Goal: Task Accomplishment & Management: Manage account settings

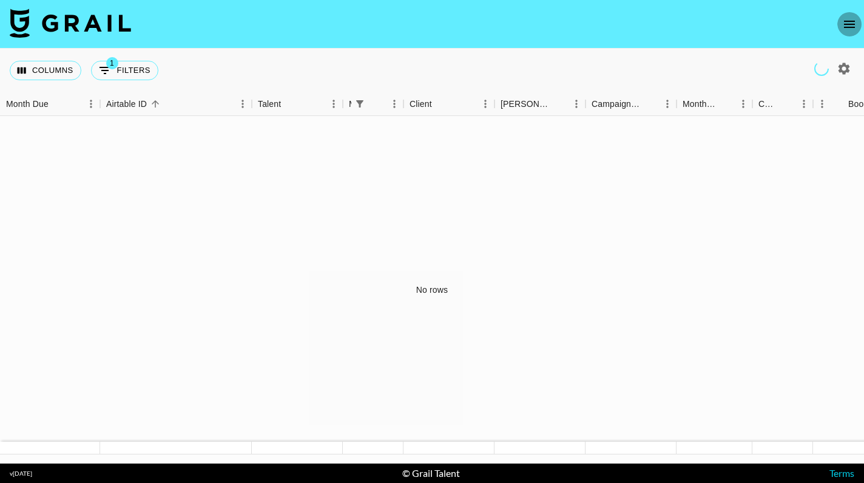
click at [849, 19] on icon "open drawer" at bounding box center [850, 24] width 15 height 15
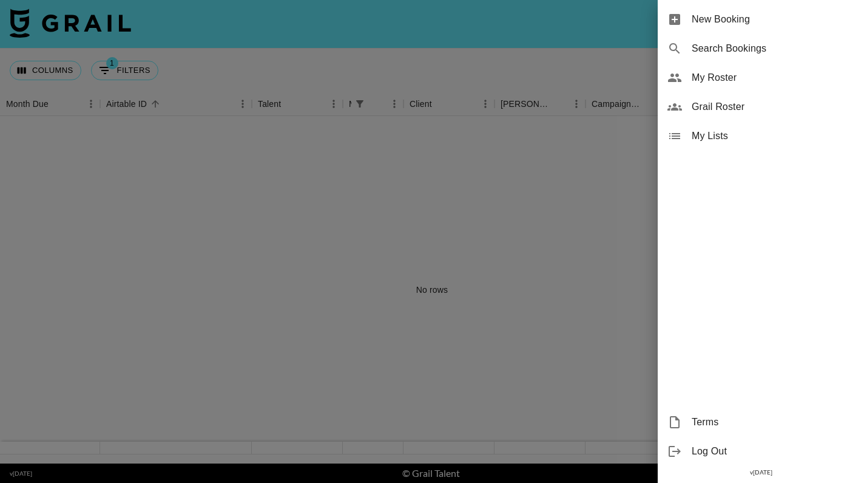
click at [722, 81] on span "My Roster" at bounding box center [773, 77] width 163 height 15
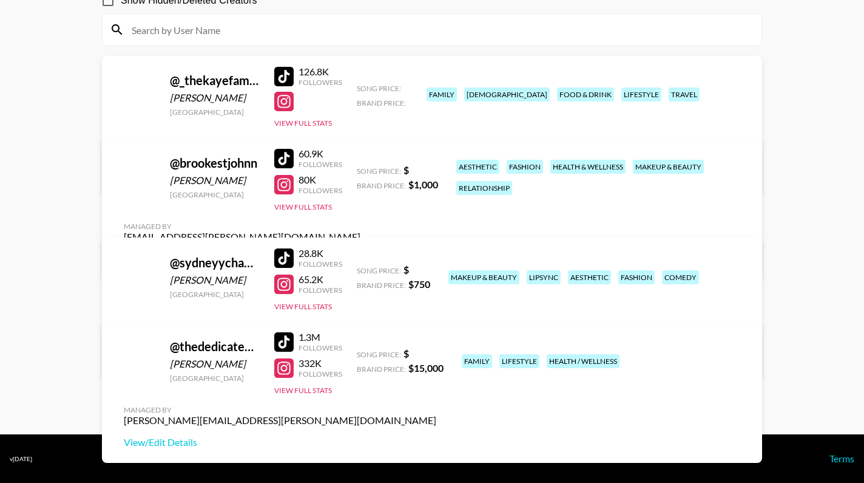
scroll to position [129, 0]
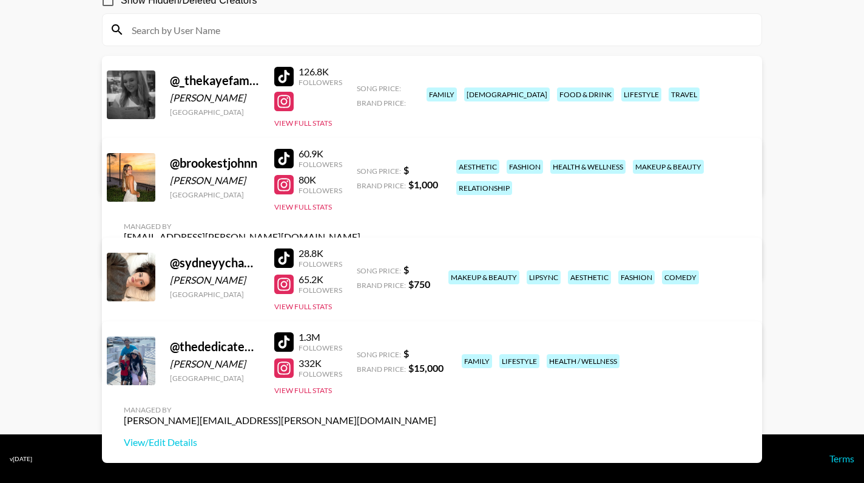
click at [436, 169] on link "View/Edit Details" at bounding box center [280, 175] width 313 height 12
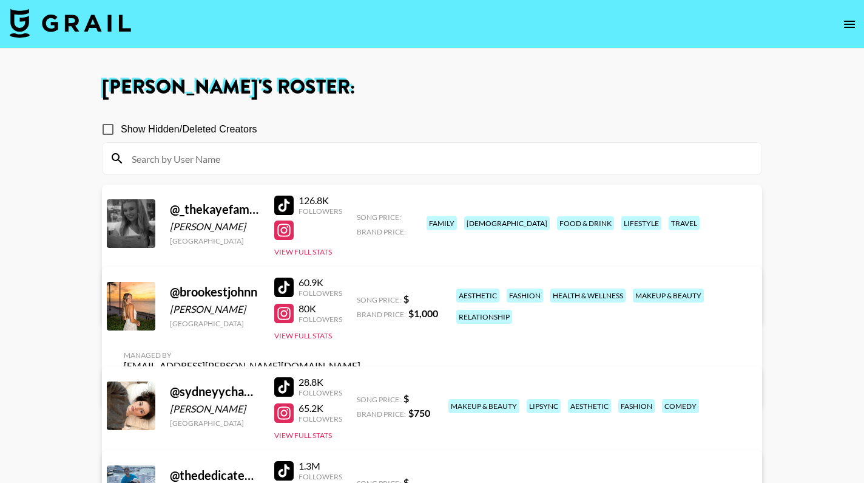
scroll to position [0, 0]
click at [361, 381] on link "View/Edit Details" at bounding box center [242, 387] width 237 height 12
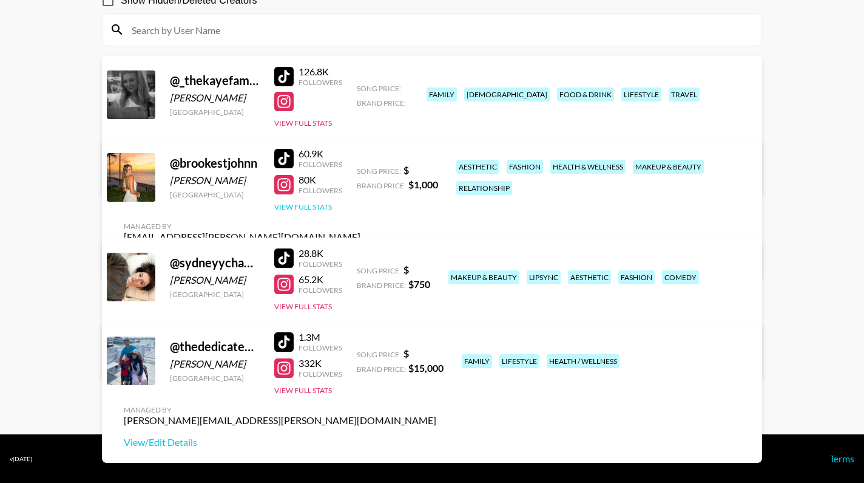
scroll to position [129, 0]
click at [436, 352] on link "View/Edit Details" at bounding box center [280, 358] width 313 height 12
click at [436, 436] on link "View/Edit Details" at bounding box center [280, 442] width 313 height 12
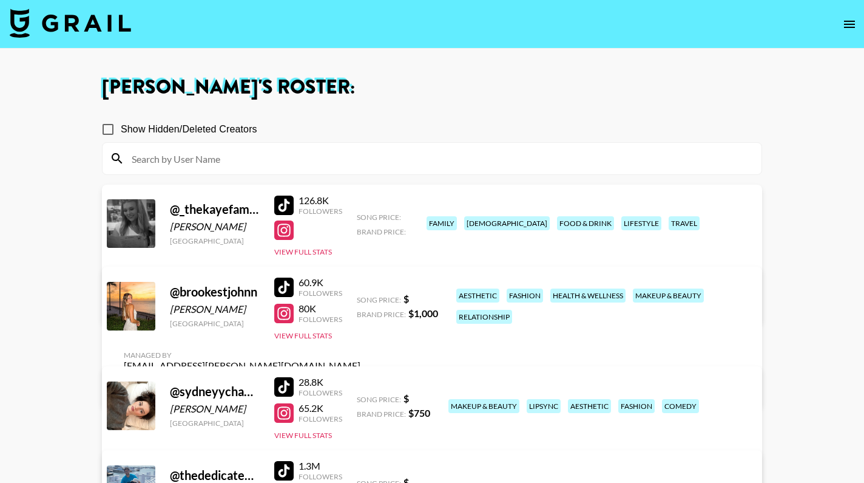
scroll to position [0, 0]
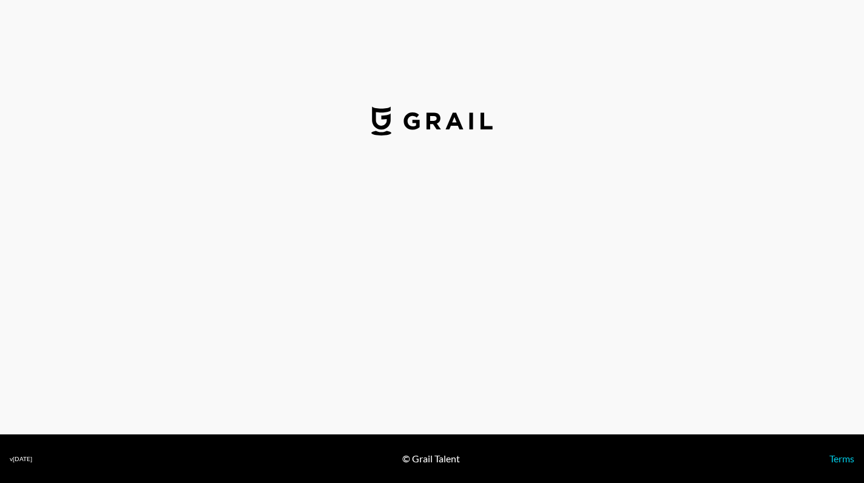
select select "USD"
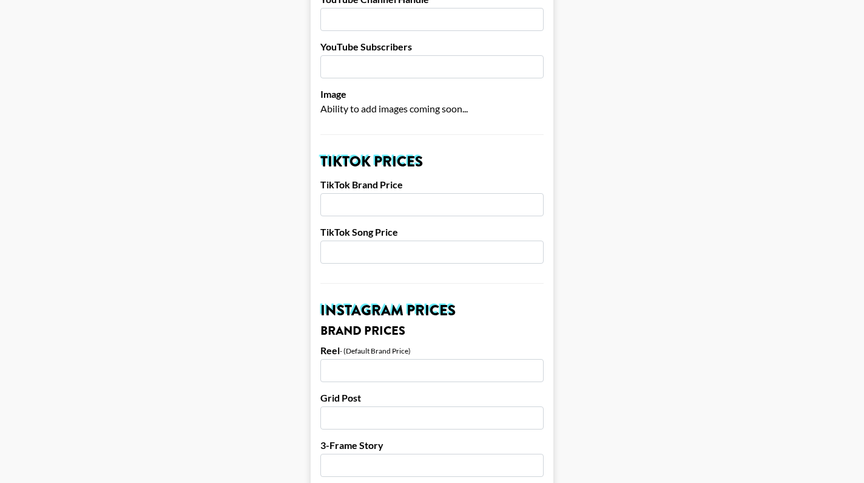
scroll to position [314, 0]
click at [416, 192] on input "number" at bounding box center [432, 203] width 223 height 23
type input "2"
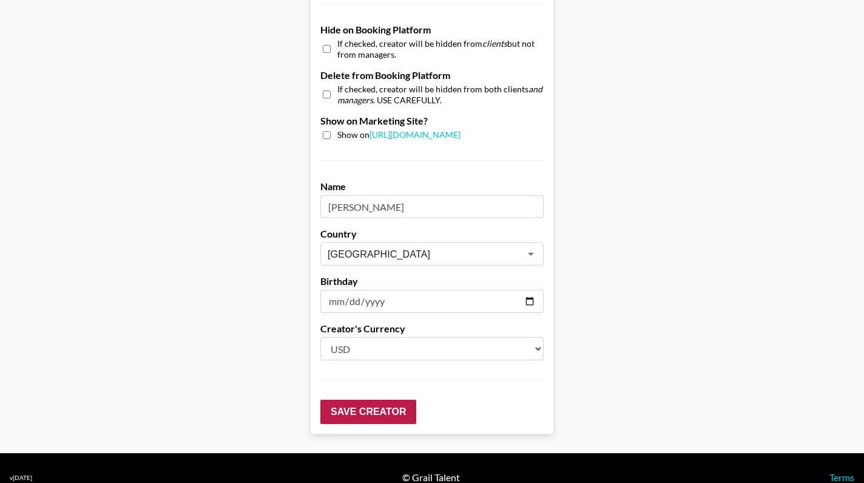
click at [380, 399] on input "Save Creator" at bounding box center [369, 411] width 96 height 24
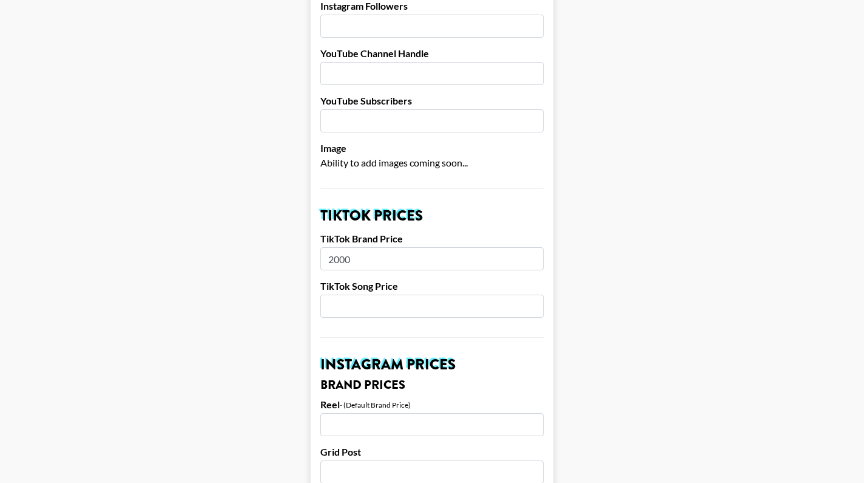
type input "2000"
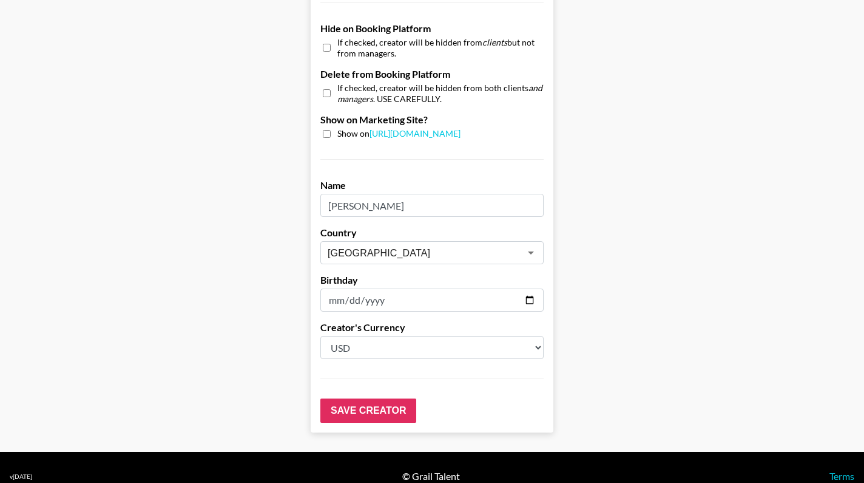
scroll to position [1162, 0]
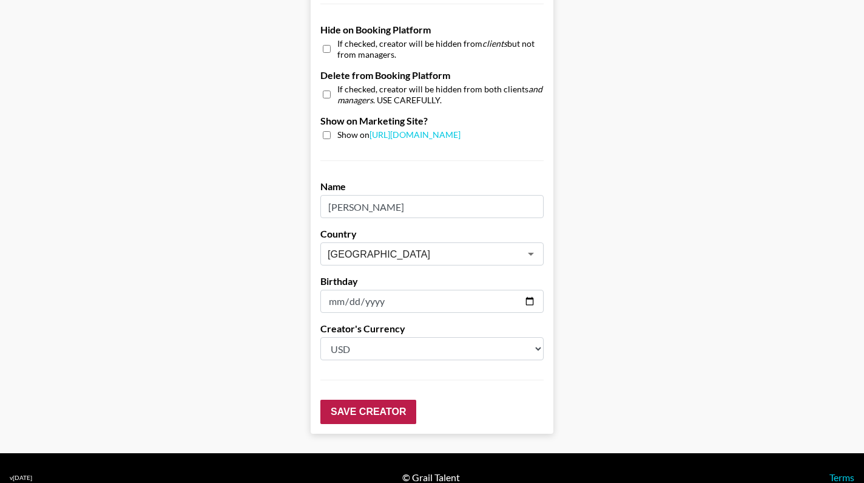
click at [375, 399] on input "Save Creator" at bounding box center [369, 411] width 96 height 24
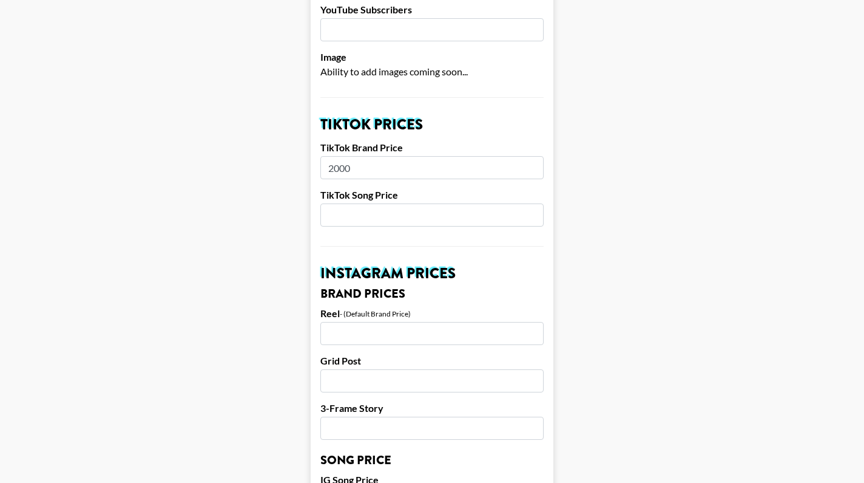
scroll to position [390, 0]
click at [443, 321] on input "number" at bounding box center [432, 332] width 223 height 23
type input "5500"
click at [427, 368] on input "number" at bounding box center [432, 379] width 223 height 23
type input "4500"
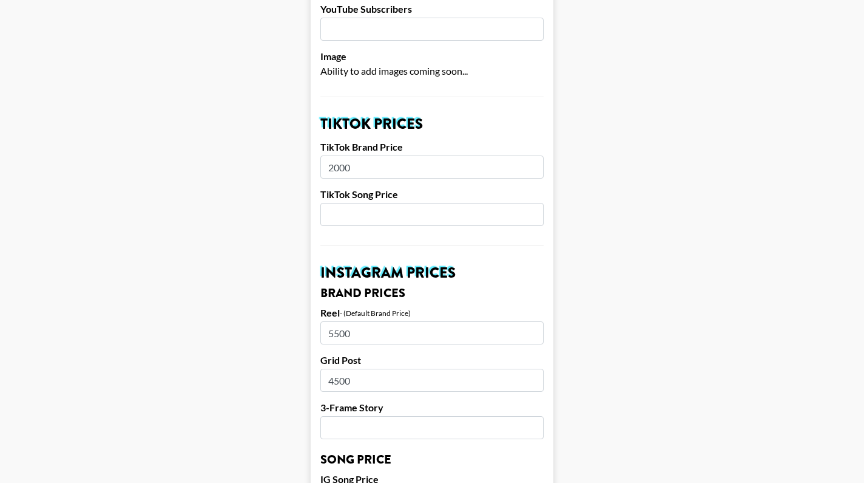
click at [419, 416] on input "number" at bounding box center [432, 427] width 223 height 23
type input "3500"
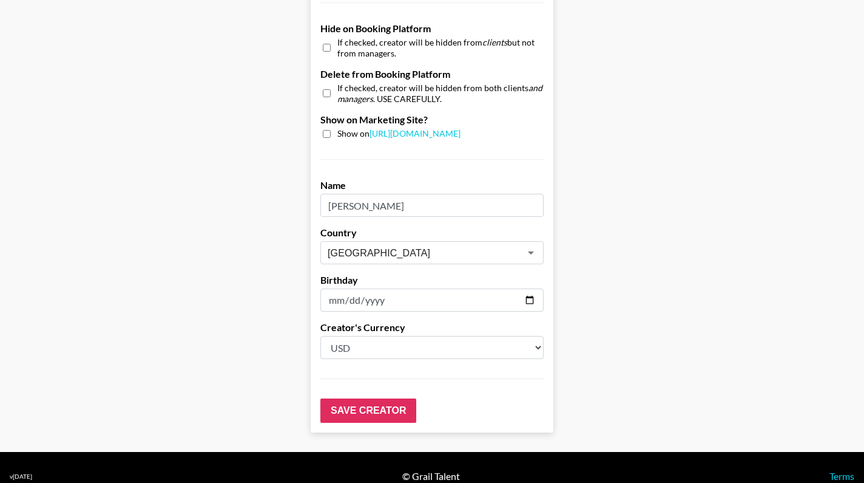
scroll to position [1201, 0]
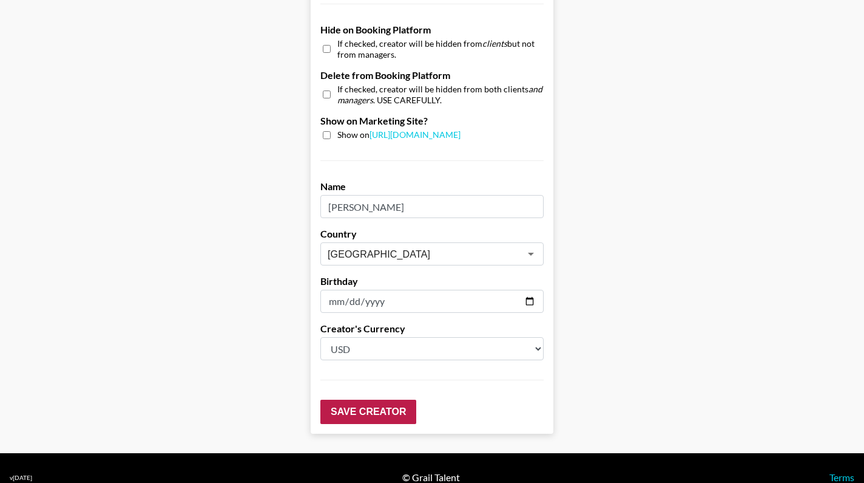
click at [376, 399] on input "Save Creator" at bounding box center [369, 411] width 96 height 24
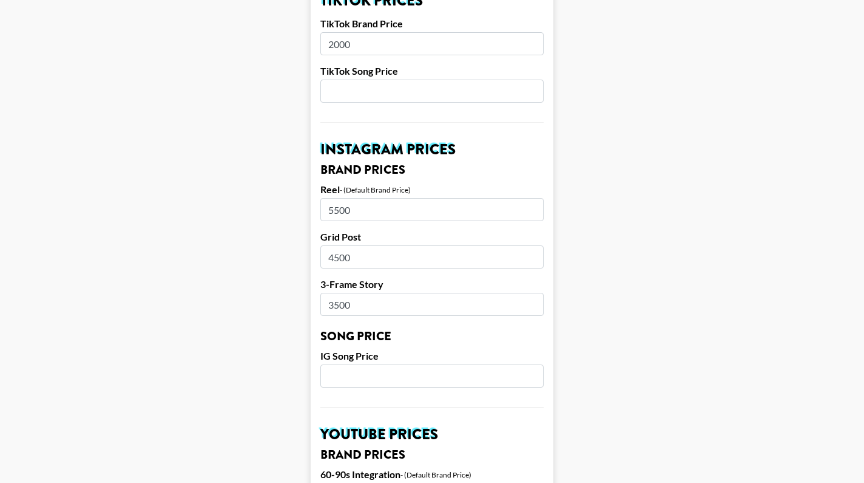
scroll to position [512, 0]
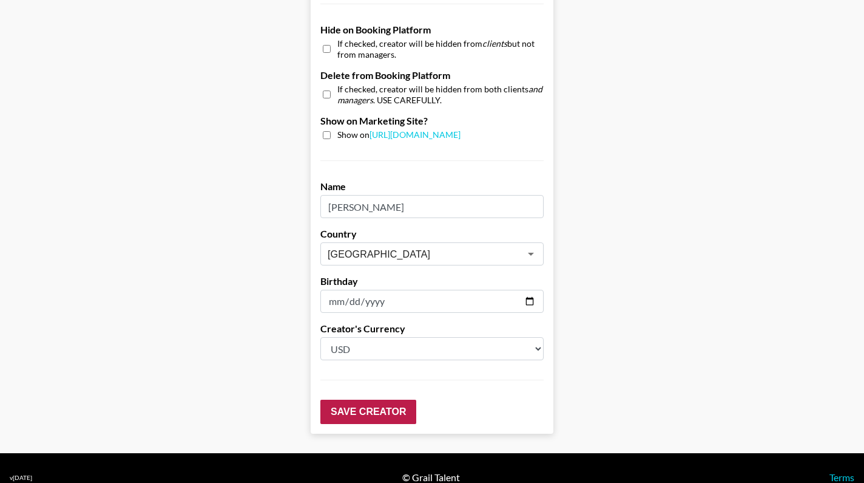
click at [396, 399] on input "Save Creator" at bounding box center [369, 411] width 96 height 24
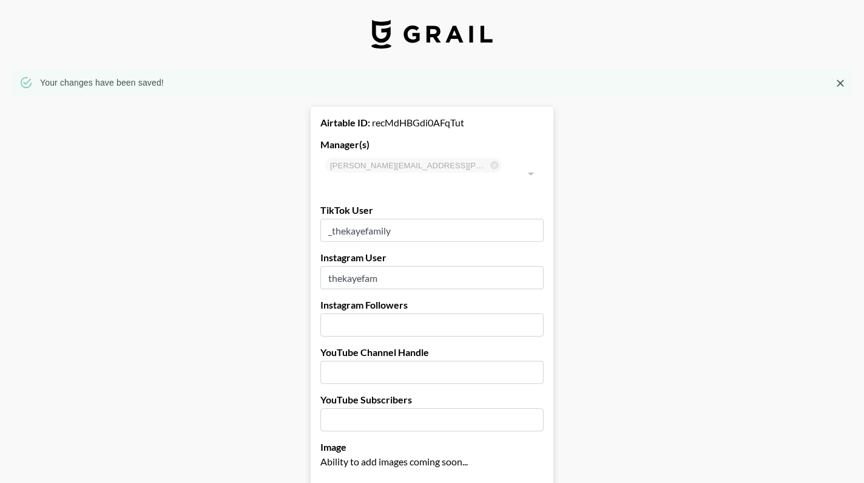
scroll to position [0, 0]
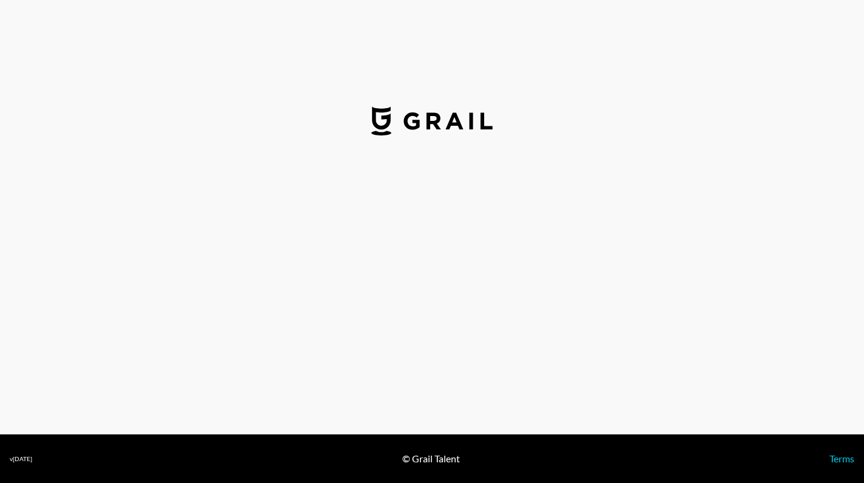
select select "USD"
